Goal: Transaction & Acquisition: Obtain resource

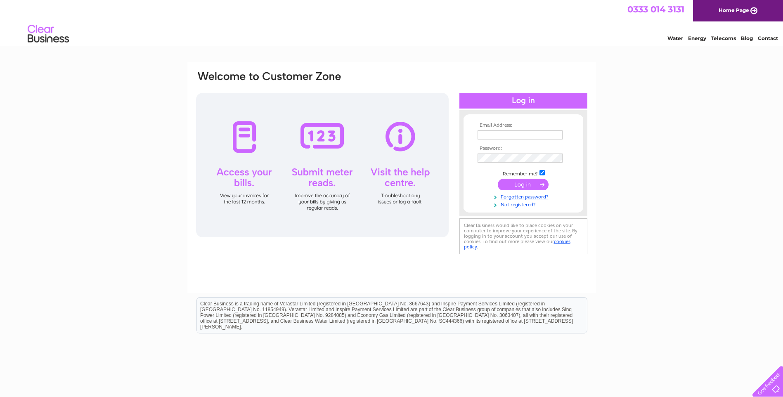
click at [496, 135] on input "text" at bounding box center [520, 134] width 85 height 9
type input "alison.woodhouse@fbrseed.com"
click at [515, 184] on input "submit" at bounding box center [523, 186] width 51 height 12
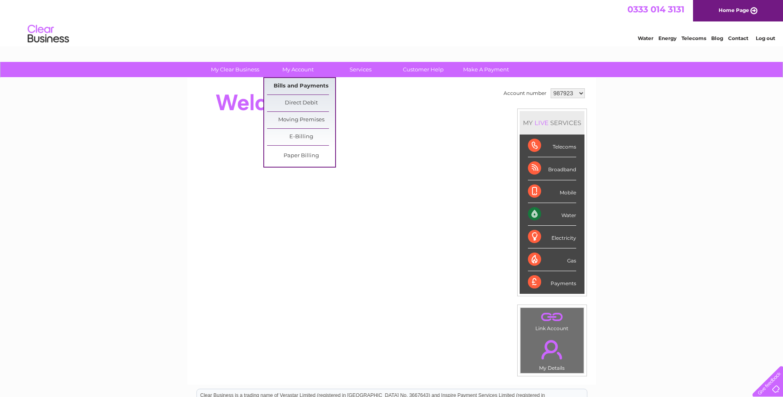
click at [299, 83] on link "Bills and Payments" at bounding box center [301, 86] width 68 height 17
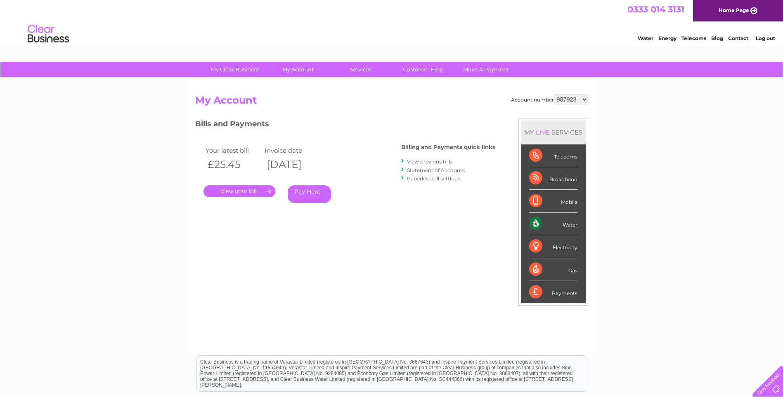
click at [246, 192] on link "." at bounding box center [240, 191] width 72 height 12
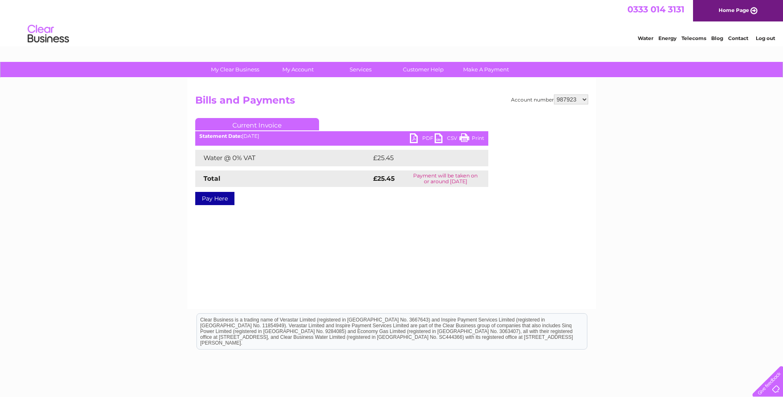
click at [429, 137] on link "PDF" at bounding box center [422, 139] width 25 height 12
click at [585, 99] on select "987923 992611 992614 992615 1064340" at bounding box center [571, 100] width 34 height 10
select select "992614"
click at [554, 95] on select "987923 992611 992614 992615 1064340" at bounding box center [571, 100] width 34 height 10
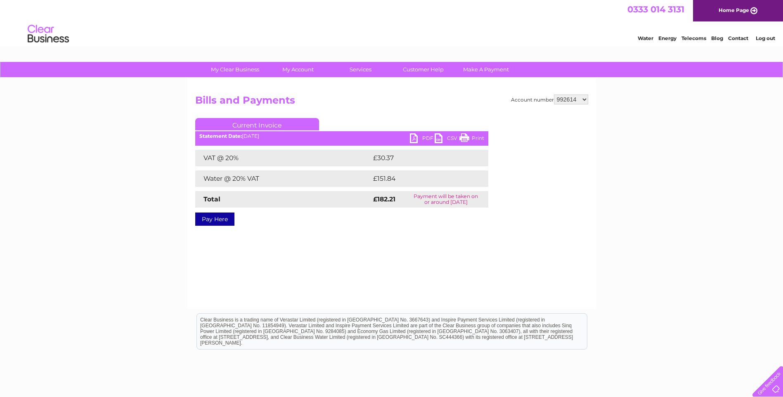
click at [422, 136] on link "PDF" at bounding box center [422, 139] width 25 height 12
click at [583, 97] on select "987923 992611 992614 992615 1064340" at bounding box center [571, 100] width 34 height 10
select select "992611"
click at [554, 95] on select "987923 992611 992614 992615 1064340" at bounding box center [571, 100] width 34 height 10
click at [427, 135] on link "PDF" at bounding box center [422, 139] width 25 height 12
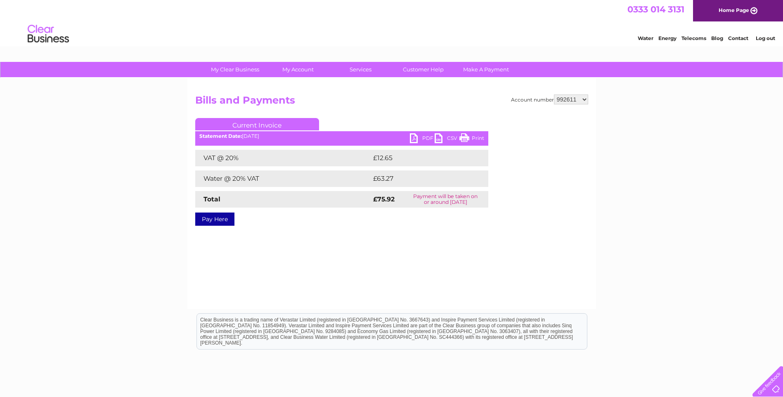
click at [584, 98] on select "987923 992611 992614 992615 1064340" at bounding box center [571, 100] width 34 height 10
select select "992615"
click at [554, 95] on select "987923 992611 992614 992615 1064340" at bounding box center [571, 100] width 34 height 10
click at [421, 139] on link "PDF" at bounding box center [422, 139] width 25 height 12
click at [585, 99] on select "987923 992611 992614 992615 1064340" at bounding box center [571, 100] width 34 height 10
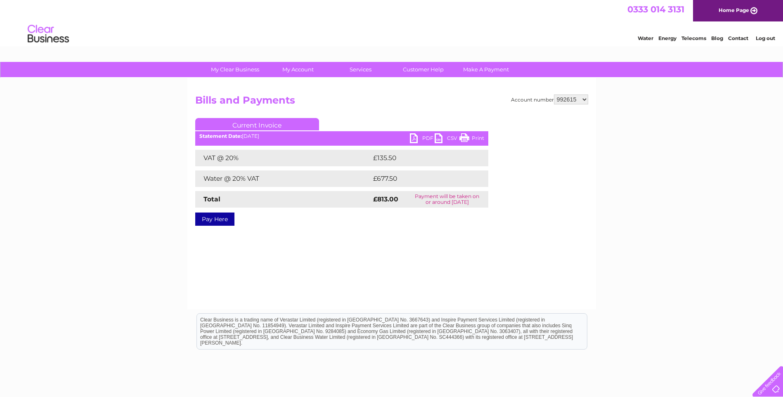
select select "1064340"
click at [554, 95] on select "987923 992611 992614 992615 1064340" at bounding box center [571, 100] width 34 height 10
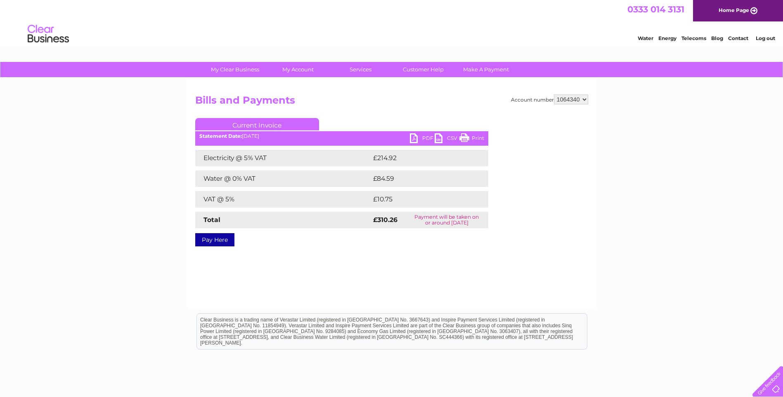
drag, startPoint x: 423, startPoint y: 139, endPoint x: 414, endPoint y: 144, distance: 10.3
click at [423, 139] on link "PDF" at bounding box center [422, 139] width 25 height 12
drag, startPoint x: 676, startPoint y: 204, endPoint x: 660, endPoint y: 196, distance: 17.9
click at [675, 203] on div "My Clear Business Login Details My Details My Preferences Link Account My Accou…" at bounding box center [391, 256] width 783 height 389
click at [763, 37] on link "Log out" at bounding box center [765, 38] width 19 height 6
